Goal: Task Accomplishment & Management: Manage account settings

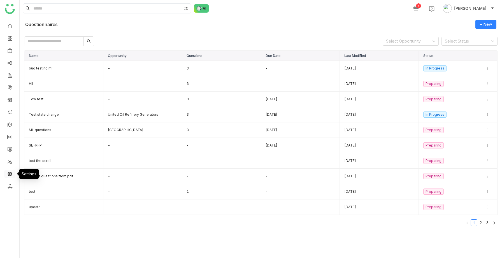
click at [9, 173] on link at bounding box center [9, 173] width 5 height 5
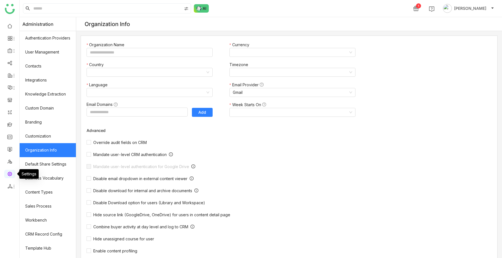
type input "*******"
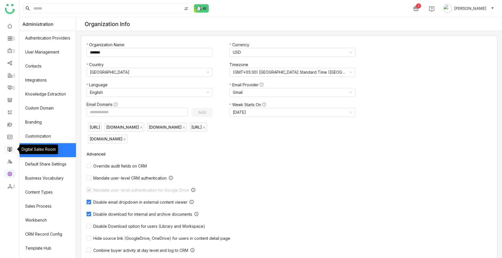
click at [9, 147] on link at bounding box center [9, 149] width 5 height 5
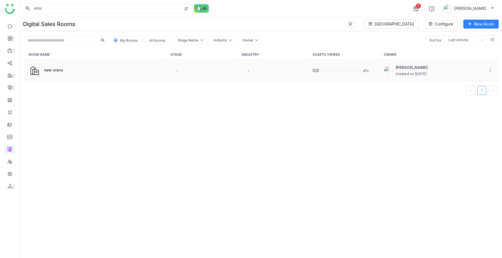
click at [61, 65] on td "new sravs" at bounding box center [95, 71] width 142 height 22
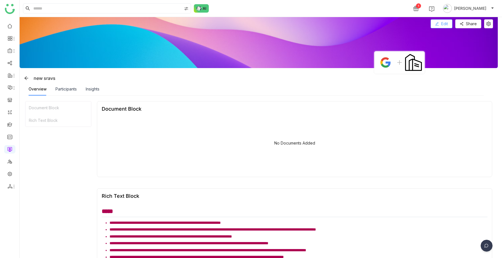
click at [448, 21] on span "Edit" at bounding box center [444, 24] width 7 height 6
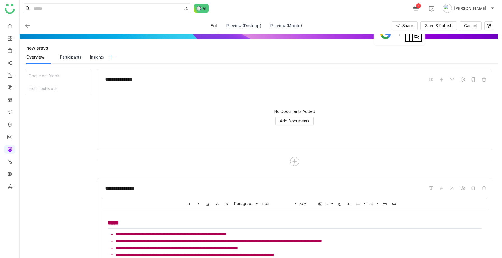
scroll to position [120, 0]
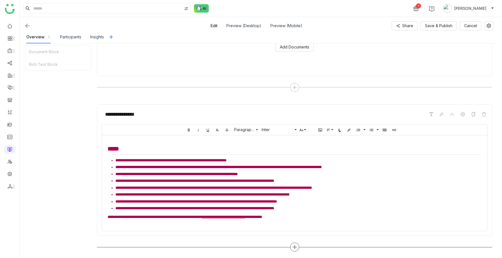
click at [296, 246] on icon at bounding box center [294, 247] width 5 height 5
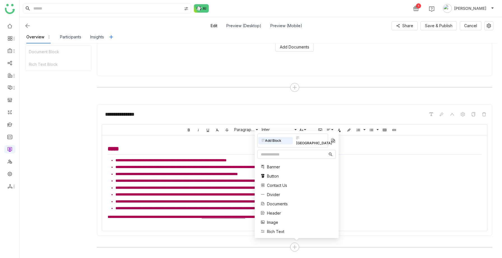
click at [273, 208] on div "Banner Button Contact Us Divider Documents Header Image Rich Text Single Docume…" at bounding box center [278, 204] width 41 height 86
click at [278, 204] on span "Documents" at bounding box center [277, 204] width 21 height 6
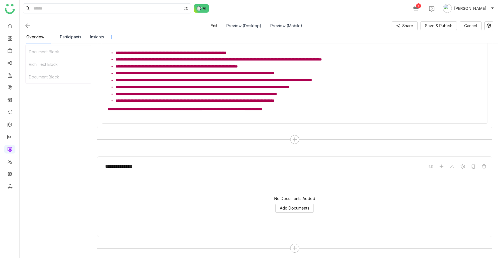
scroll to position [229, 0]
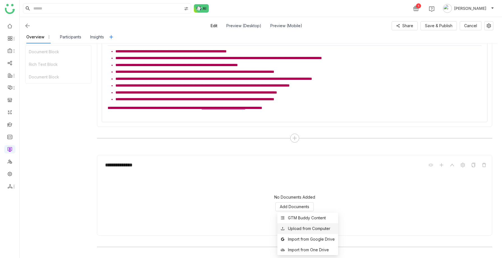
click at [294, 230] on div "Upload from Computer" at bounding box center [309, 229] width 42 height 6
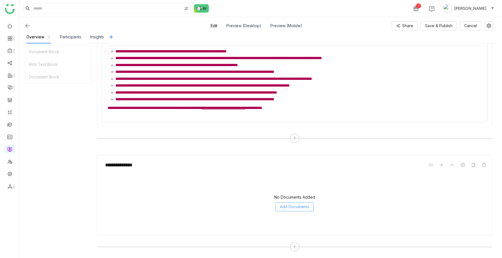
click at [293, 205] on span "Add Documents" at bounding box center [294, 207] width 29 height 6
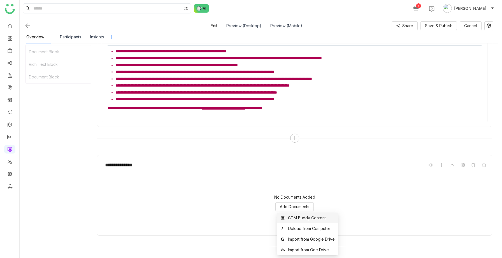
click at [305, 218] on div "GTM Buddy Content" at bounding box center [307, 218] width 38 height 6
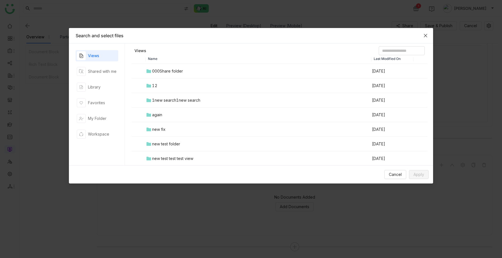
scroll to position [0, 0]
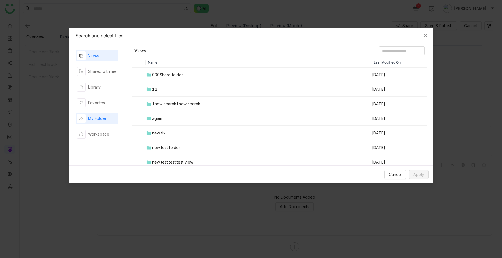
click at [99, 121] on div "My Folder" at bounding box center [97, 118] width 18 height 6
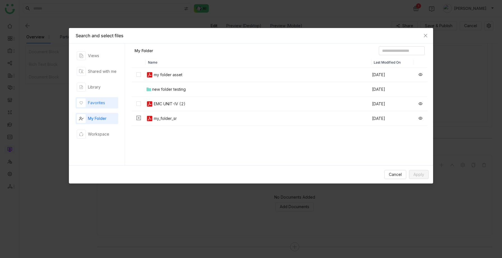
click at [103, 103] on div "Favorites" at bounding box center [96, 103] width 17 height 6
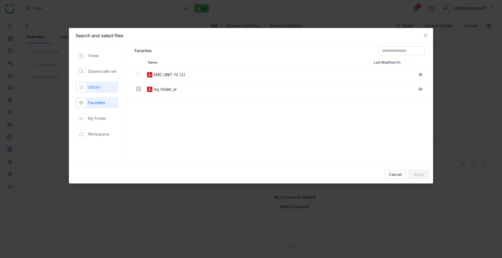
click at [101, 87] on div "Library" at bounding box center [97, 87] width 43 height 11
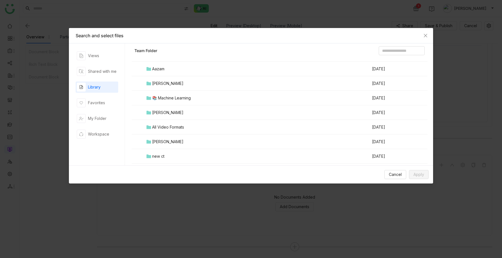
scroll to position [429, 0]
click at [173, 126] on div "All Video Formats" at bounding box center [168, 127] width 32 height 6
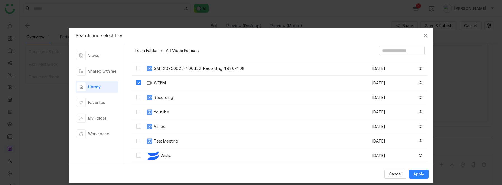
scroll to position [0, 0]
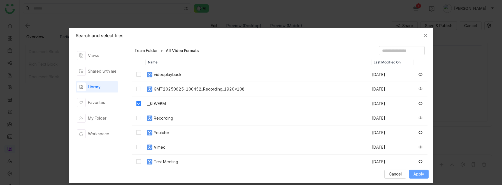
click at [423, 176] on span "Apply" at bounding box center [419, 174] width 11 height 6
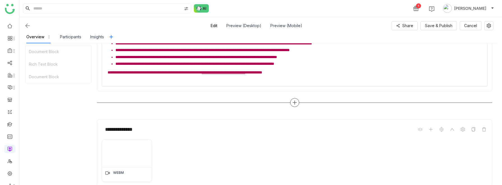
scroll to position [288, 0]
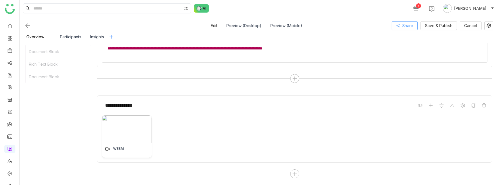
click at [412, 25] on span "Share" at bounding box center [407, 26] width 11 height 6
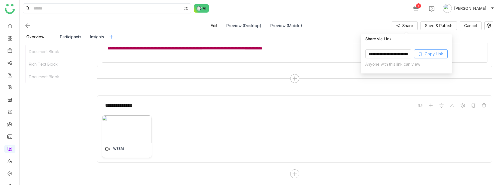
click at [430, 54] on button "Copy Link" at bounding box center [431, 54] width 34 height 9
click at [468, 61] on div at bounding box center [294, 61] width 385 height 3
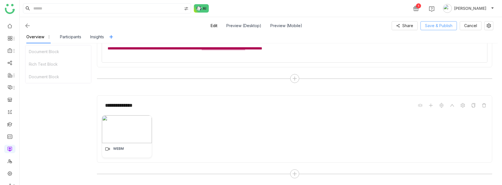
click at [434, 27] on span "Save & Publish" at bounding box center [438, 26] width 27 height 6
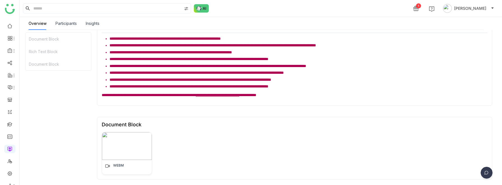
scroll to position [0, 0]
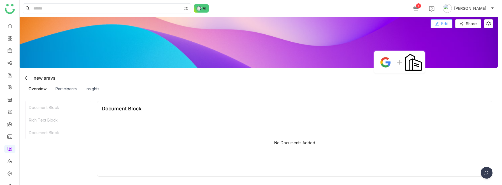
click at [447, 25] on span "Edit" at bounding box center [444, 24] width 7 height 6
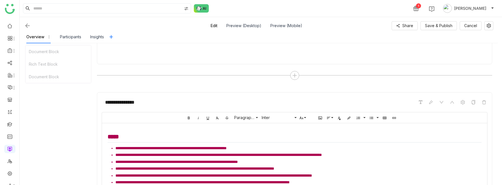
scroll to position [288, 0]
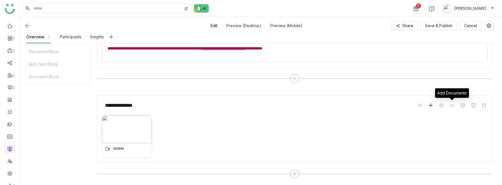
click at [431, 107] on icon at bounding box center [431, 106] width 0 height 4
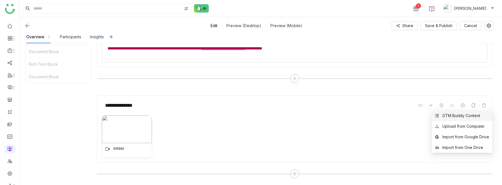
click at [449, 114] on div "GTM Buddy Content" at bounding box center [461, 116] width 38 height 6
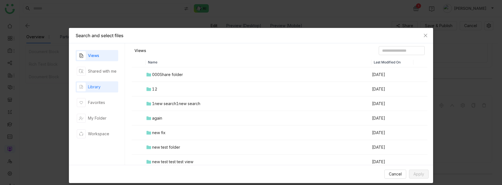
click at [100, 85] on div "Library" at bounding box center [94, 87] width 13 height 6
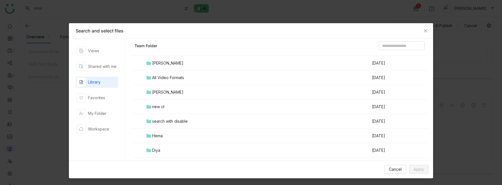
scroll to position [471, 0]
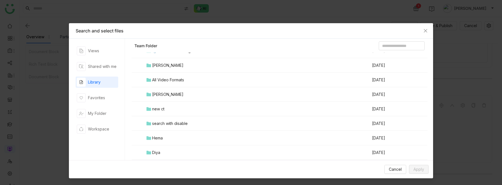
click at [171, 85] on td "All Video Formats" at bounding box center [259, 80] width 226 height 15
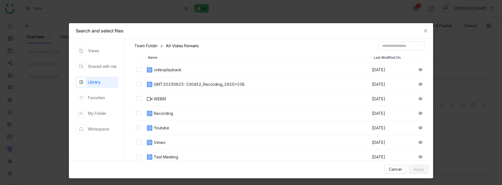
click at [139, 80] on td at bounding box center [139, 84] width 14 height 15
click at [425, 169] on button "Apply" at bounding box center [419, 169] width 20 height 9
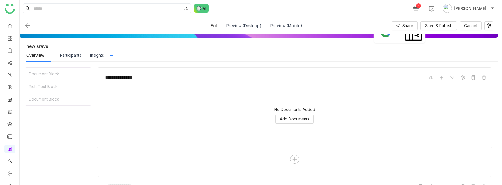
scroll to position [6, 0]
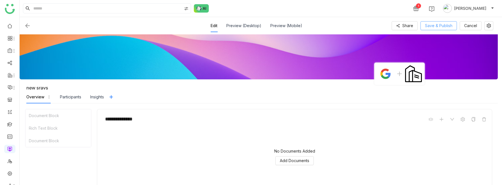
click at [429, 27] on span "Save & Publish" at bounding box center [438, 26] width 27 height 6
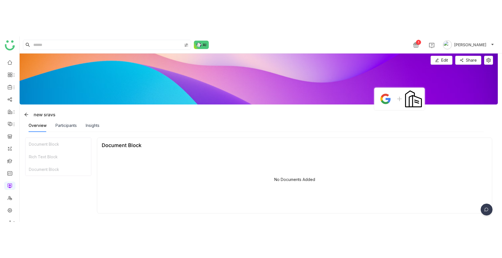
scroll to position [185, 0]
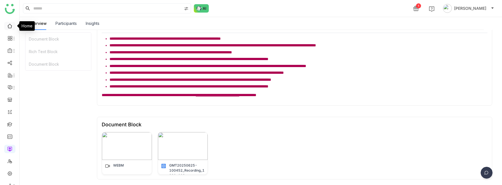
click at [9, 24] on link at bounding box center [9, 25] width 5 height 5
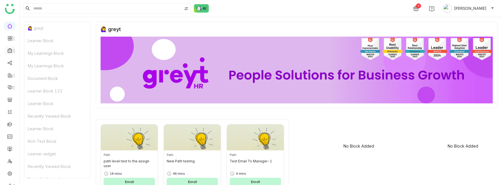
click at [10, 51] on icon at bounding box center [10, 50] width 5 height 5
click at [10, 52] on icon at bounding box center [10, 50] width 5 height 5
click at [9, 50] on icon at bounding box center [10, 50] width 5 height 5
click at [11, 38] on icon at bounding box center [10, 38] width 5 height 5
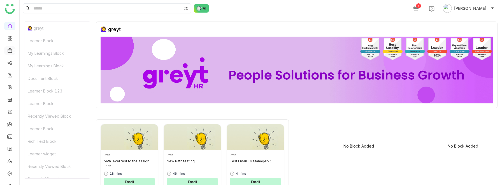
click at [11, 50] on icon at bounding box center [10, 50] width 5 height 5
click at [10, 55] on ul at bounding box center [9, 106] width 19 height 177
click at [10, 54] on li at bounding box center [9, 51] width 11 height 8
click at [10, 50] on icon at bounding box center [10, 50] width 5 height 5
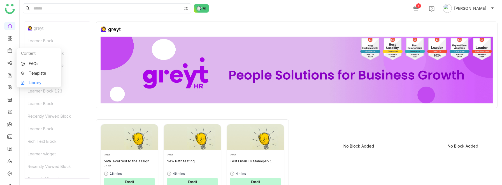
click at [29, 85] on link "Library" at bounding box center [39, 83] width 36 height 4
click at [29, 85] on body "1 [PERSON_NAME] 🙋‍♀️ greyt Learner Block My Learnings Block My Learnings Block …" at bounding box center [251, 92] width 502 height 185
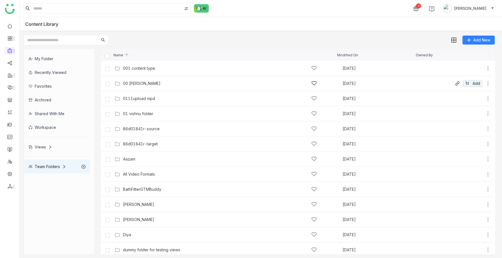
click at [147, 86] on div "00 [PERSON_NAME] [DATE] Add" at bounding box center [302, 83] width 378 height 9
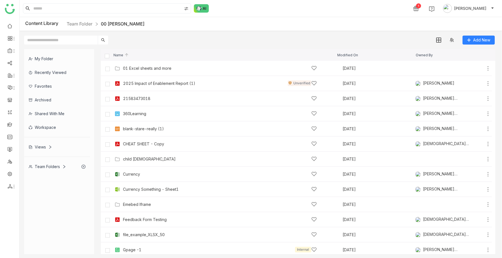
click at [48, 127] on div "Workspace" at bounding box center [57, 127] width 66 height 14
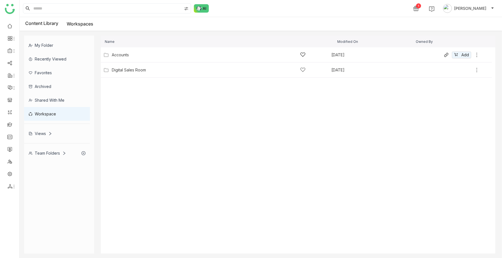
click at [155, 51] on div "Accounts [DATE] Add" at bounding box center [291, 54] width 378 height 9
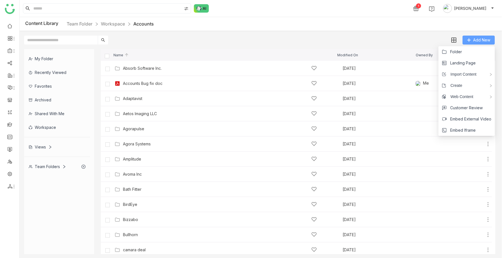
click at [476, 36] on button "Add New" at bounding box center [479, 40] width 32 height 9
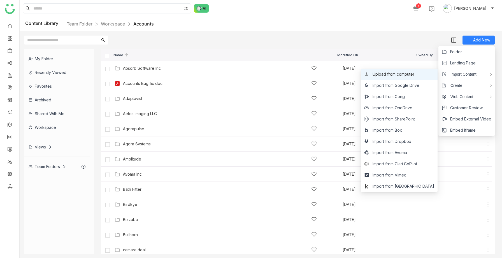
click at [414, 77] on span "Upload from computer" at bounding box center [394, 74] width 42 height 6
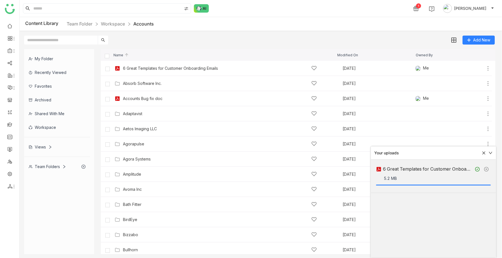
drag, startPoint x: 110, startPoint y: 39, endPoint x: 26, endPoint y: 39, distance: 83.8
click at [26, 39] on div "Add New" at bounding box center [260, 37] width 480 height 13
click at [7, 174] on link at bounding box center [9, 173] width 5 height 5
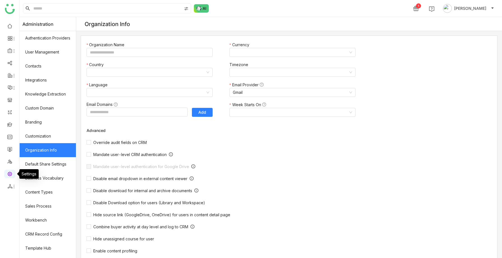
type input "*******"
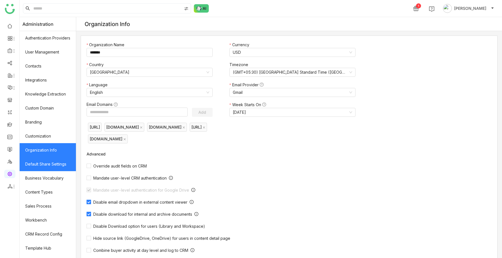
scroll to position [39, 0]
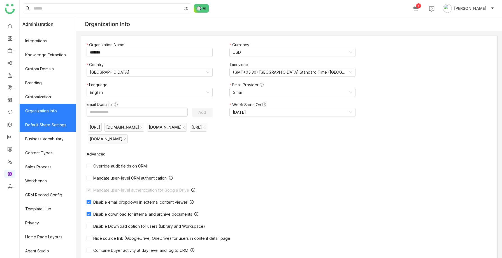
click at [47, 124] on link "Default Share Settings" at bounding box center [48, 125] width 56 height 14
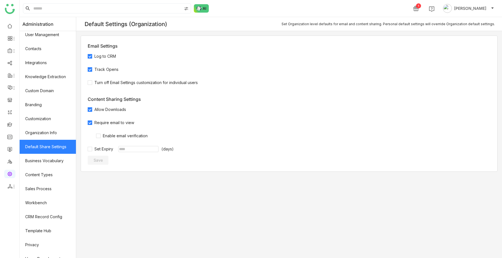
scroll to position [39, 0]
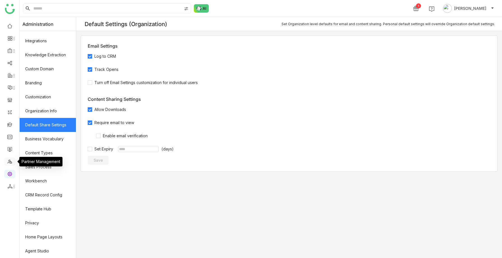
click at [11, 161] on link at bounding box center [9, 161] width 5 height 5
click at [9, 149] on link at bounding box center [9, 149] width 5 height 5
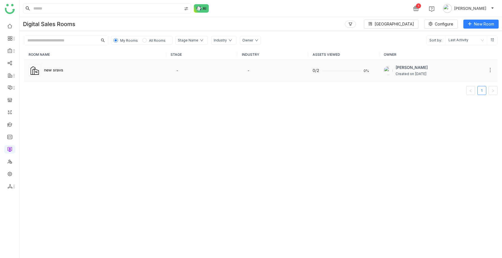
click at [97, 80] on td "new sravs" at bounding box center [95, 71] width 142 height 22
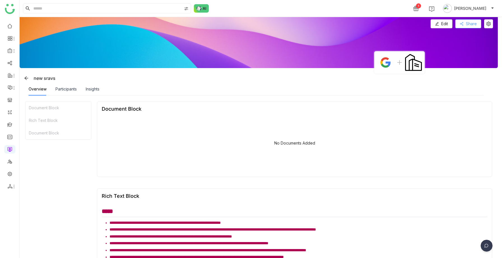
click at [464, 22] on icon at bounding box center [462, 24] width 4 height 4
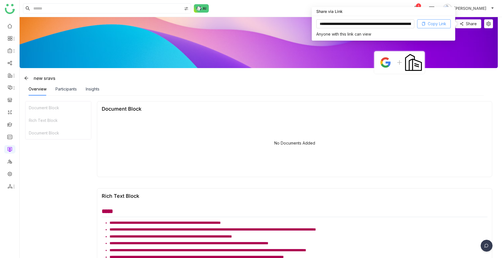
click at [426, 24] on button "Copy Link" at bounding box center [434, 23] width 34 height 9
click at [425, 28] on button "Copy Link" at bounding box center [434, 23] width 34 height 9
click at [384, 62] on img at bounding box center [385, 62] width 17 height 17
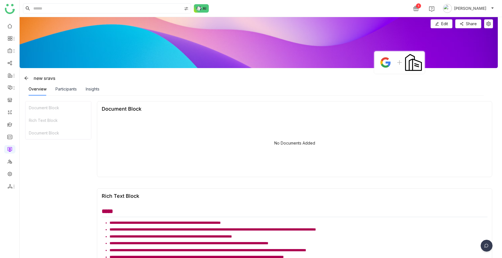
click at [304, 76] on div "new sravs" at bounding box center [260, 78] width 476 height 9
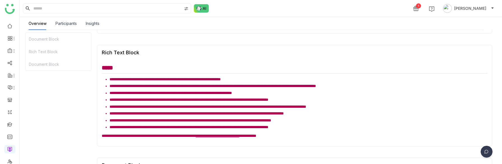
scroll to position [206, 0]
